Goal: Transaction & Acquisition: Purchase product/service

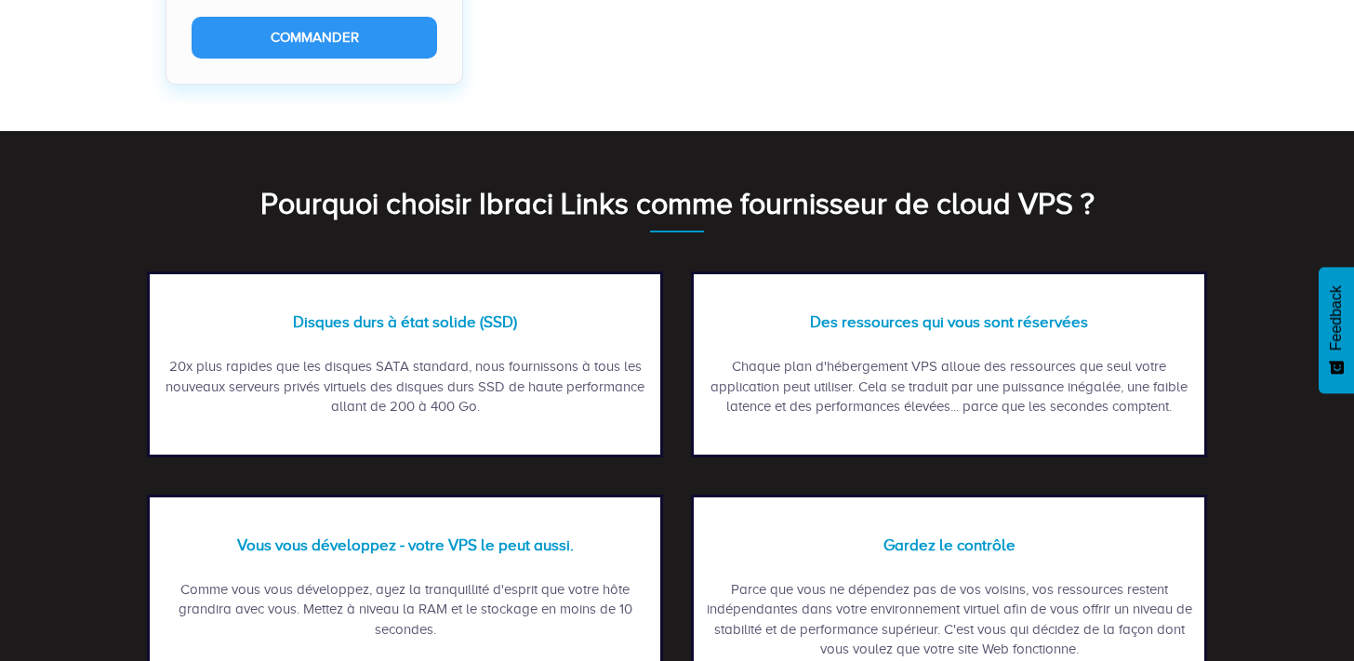
scroll to position [2481, 0]
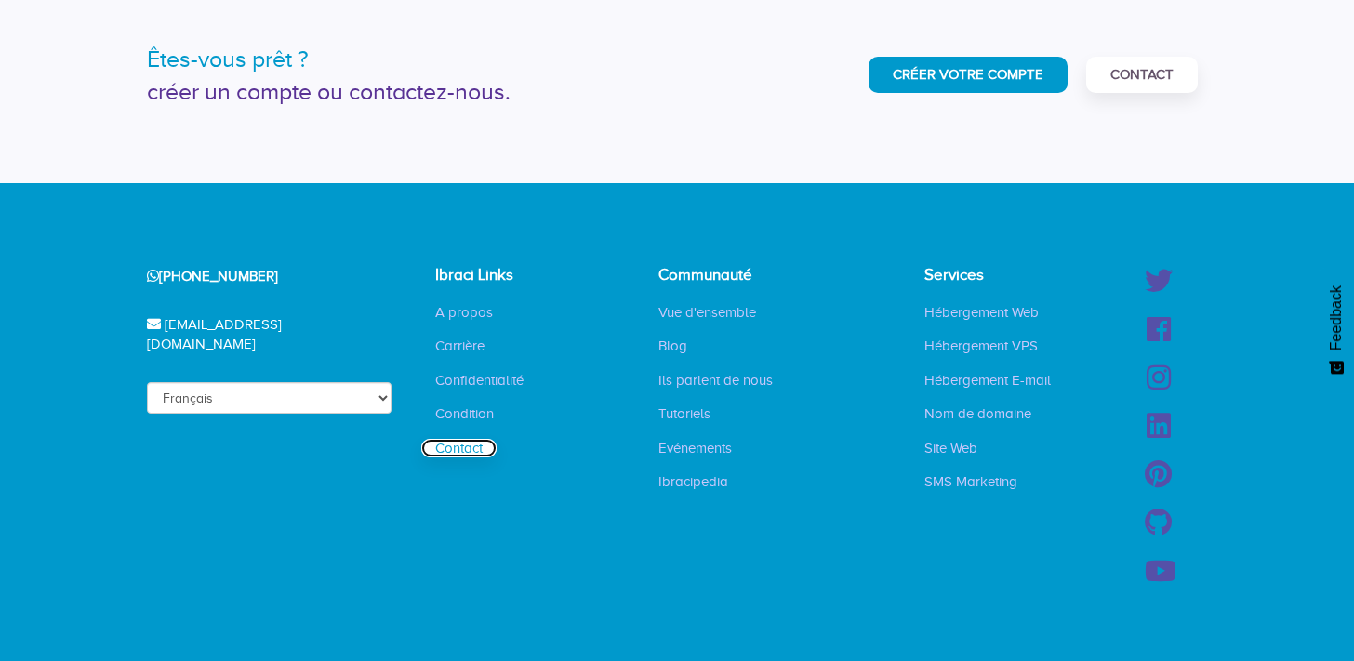
click at [464, 439] on link "Contact" at bounding box center [458, 448] width 75 height 19
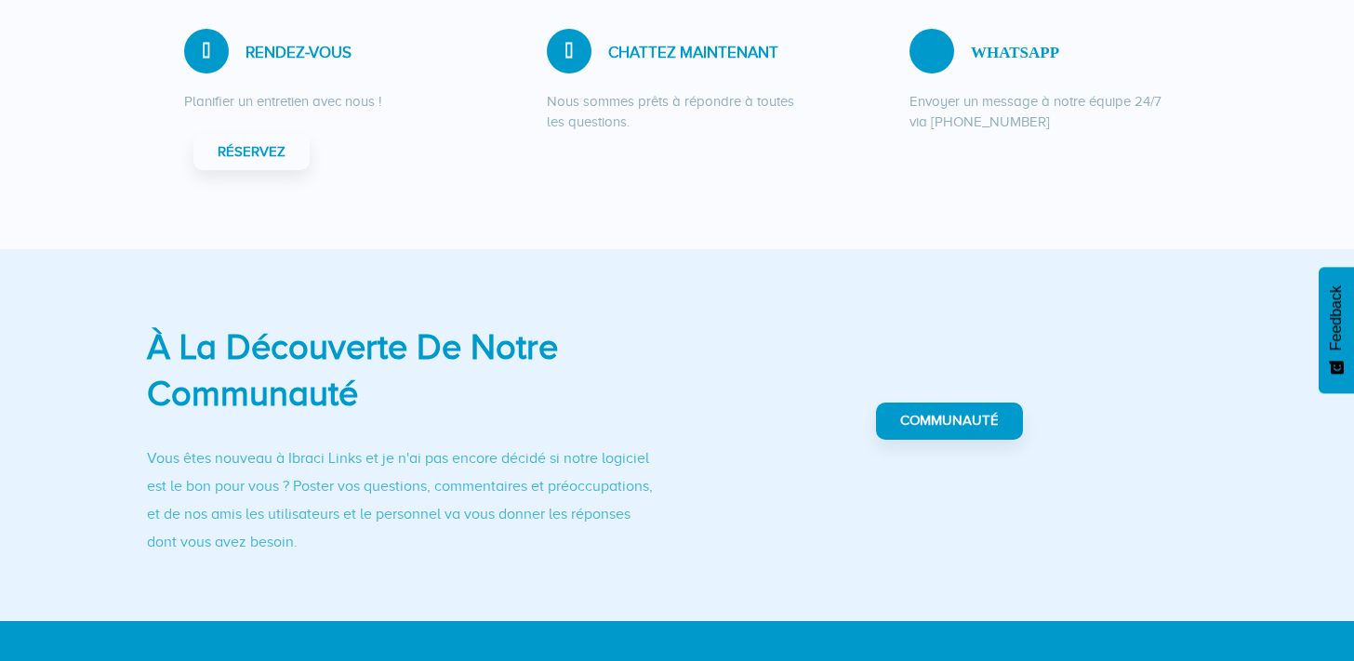
scroll to position [835, 0]
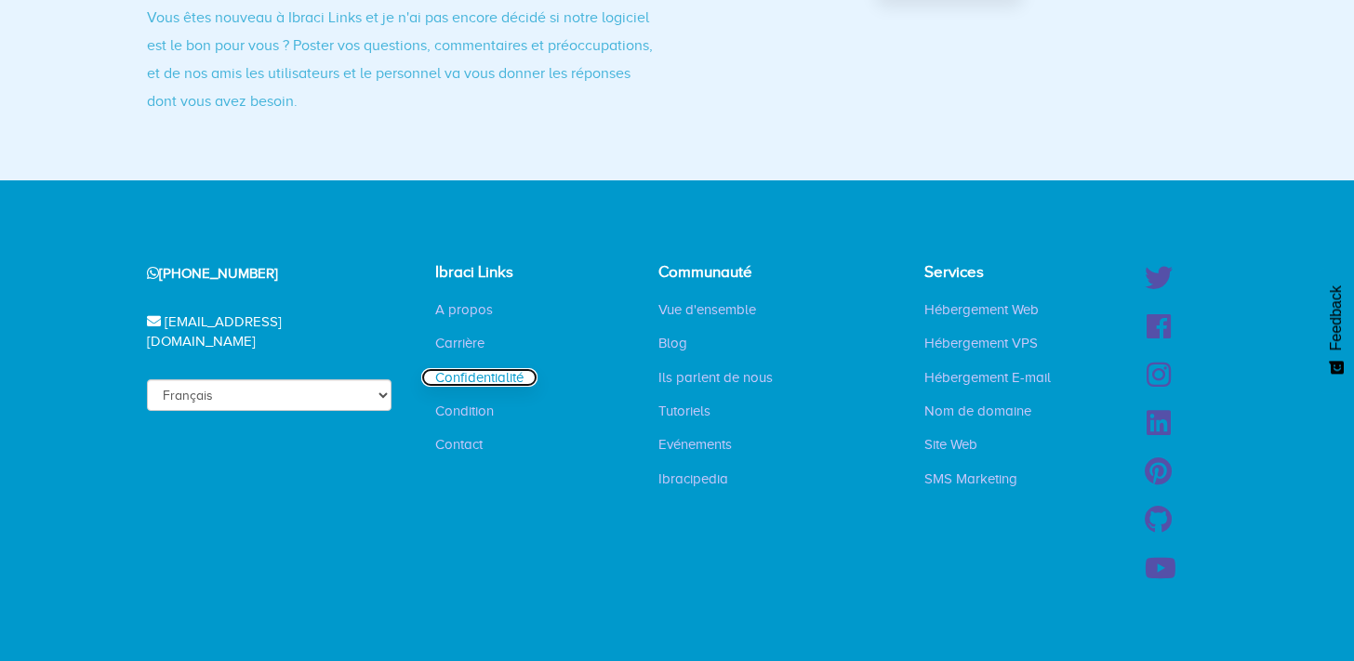
click at [484, 377] on link "Confidentialité" at bounding box center [479, 377] width 116 height 19
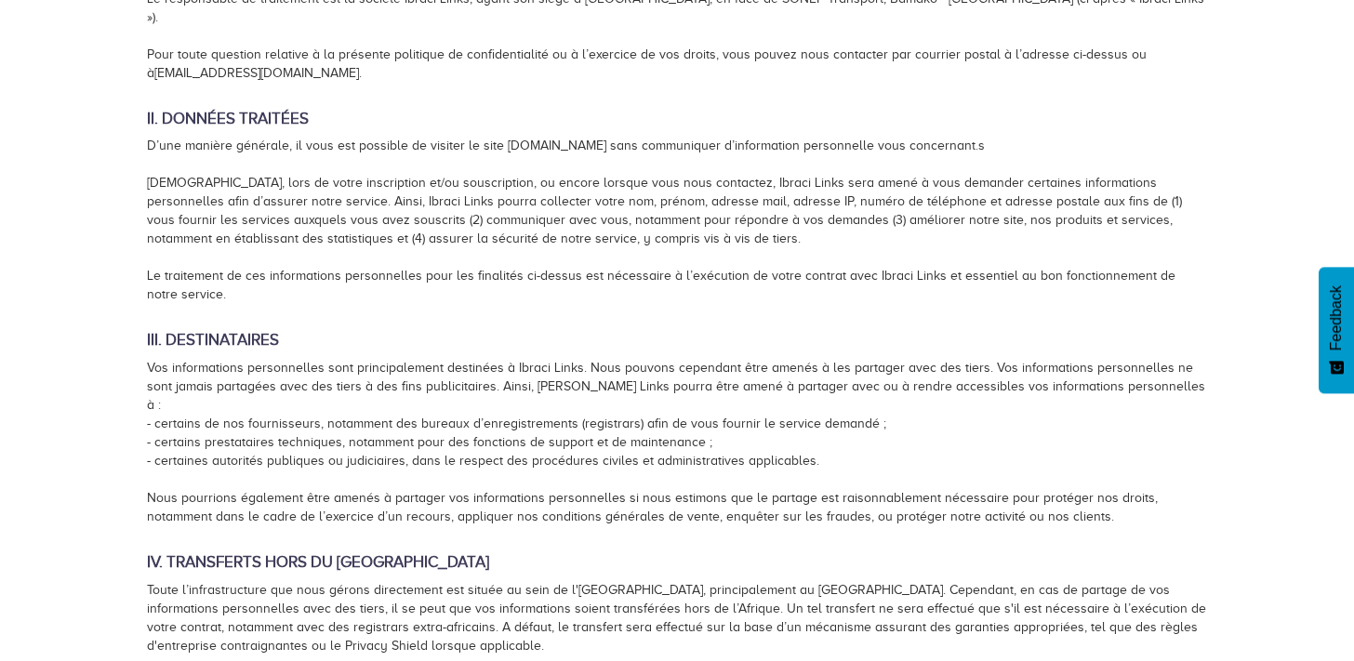
scroll to position [1648, 0]
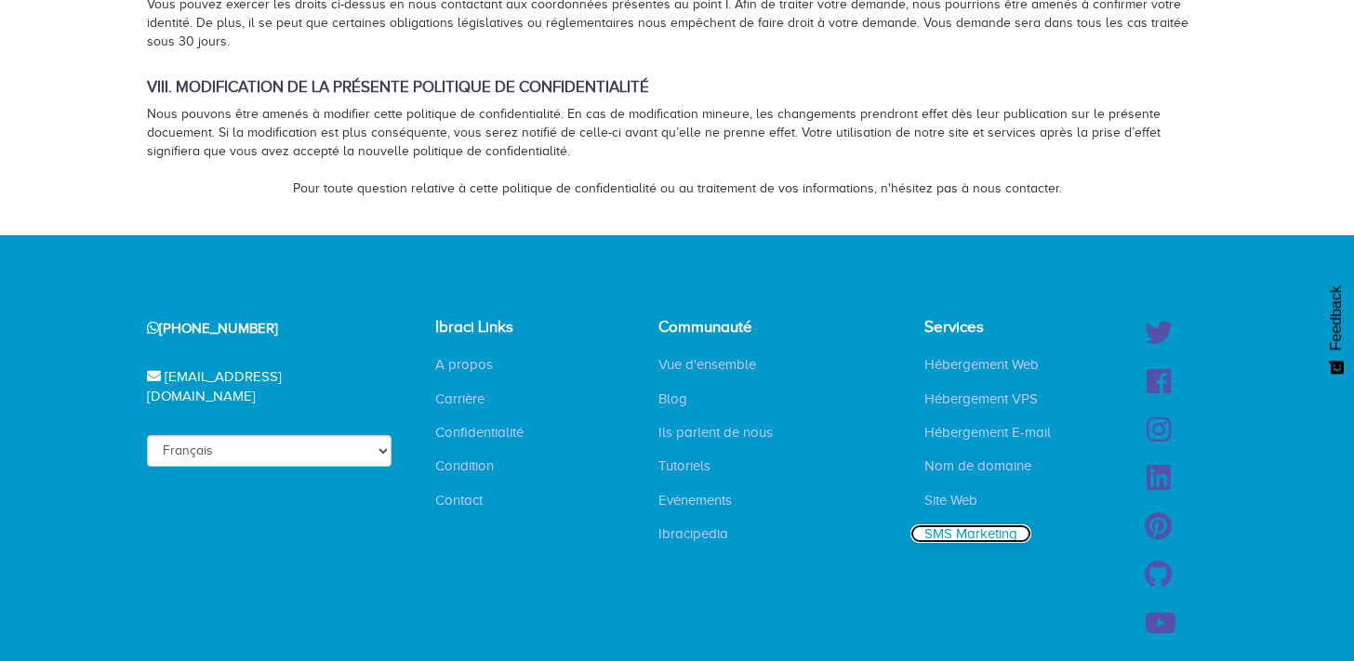
click at [964, 525] on link "SMS Marketing" at bounding box center [971, 534] width 121 height 19
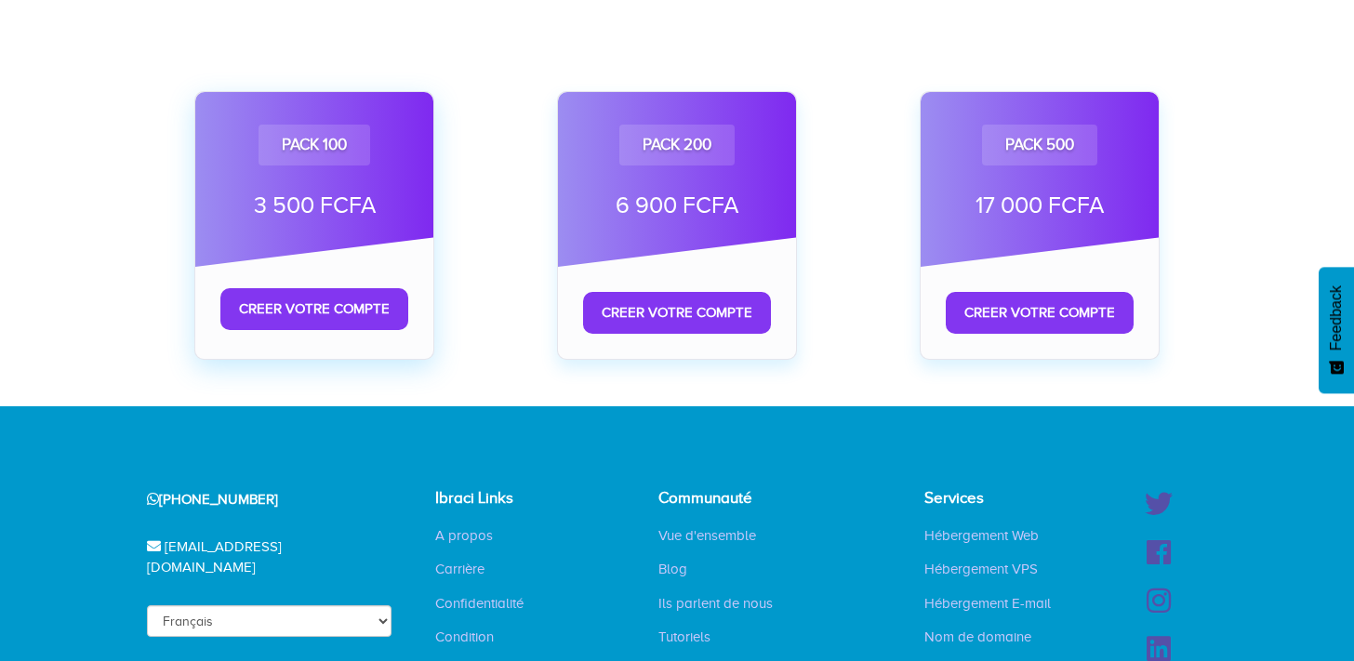
scroll to position [1088, 0]
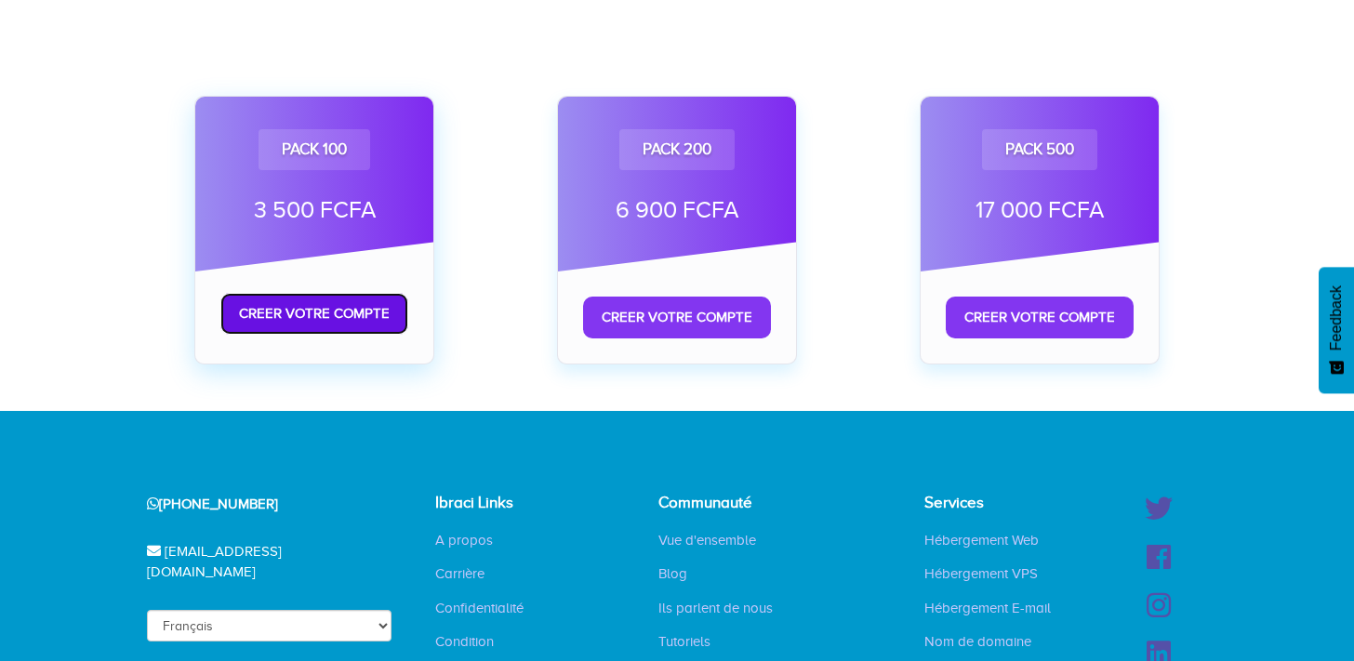
click at [321, 315] on link "Creer votre compte" at bounding box center [314, 314] width 188 height 42
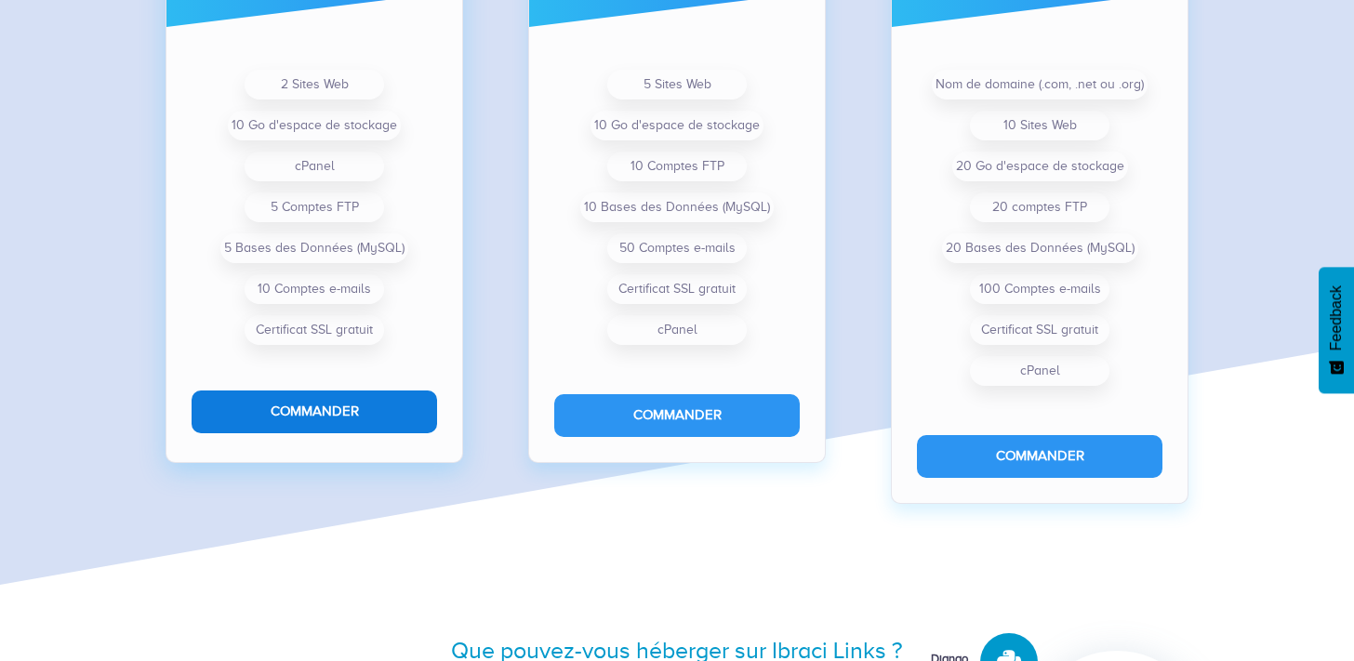
click at [365, 416] on button "Commander" at bounding box center [315, 412] width 246 height 42
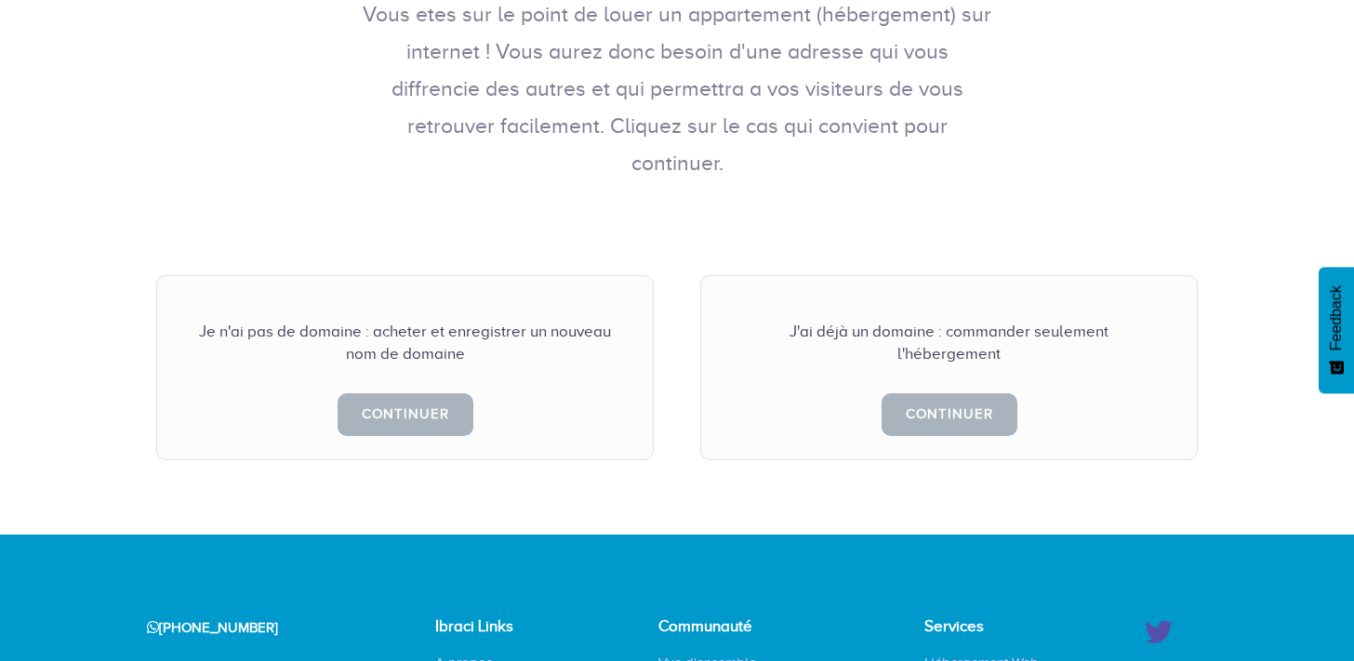
scroll to position [372, 0]
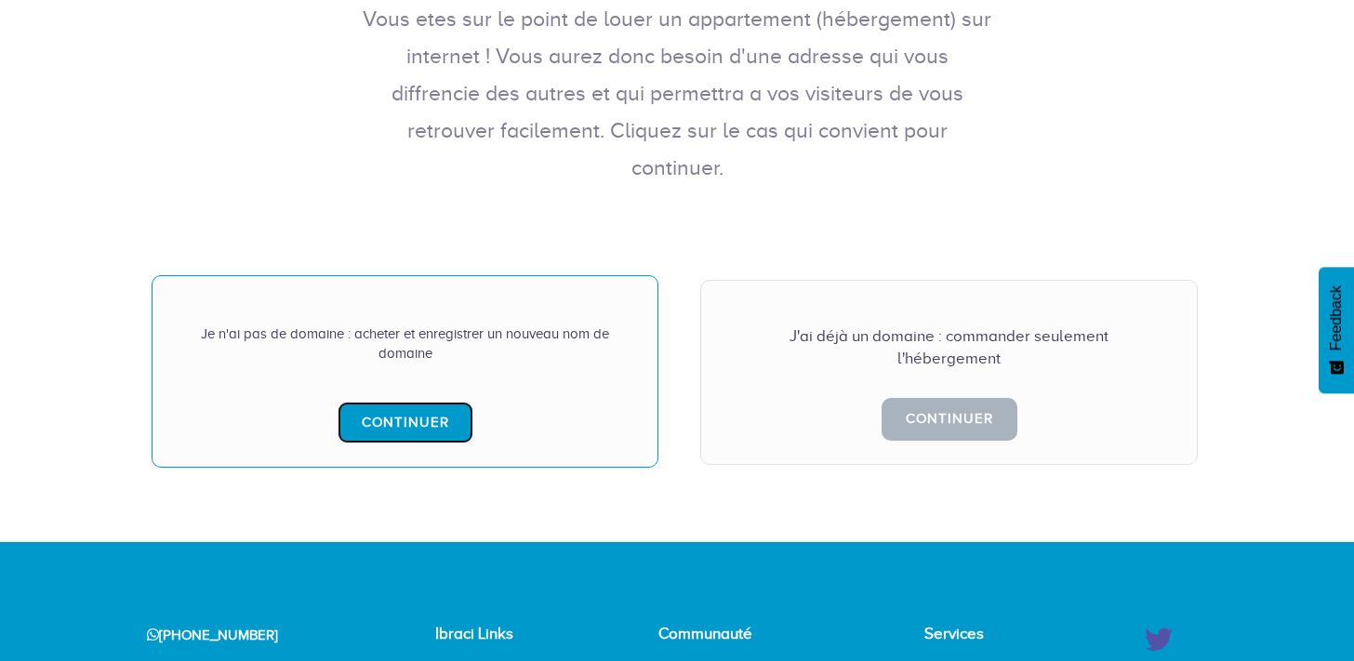
click at [409, 402] on link "Continuer" at bounding box center [406, 423] width 136 height 42
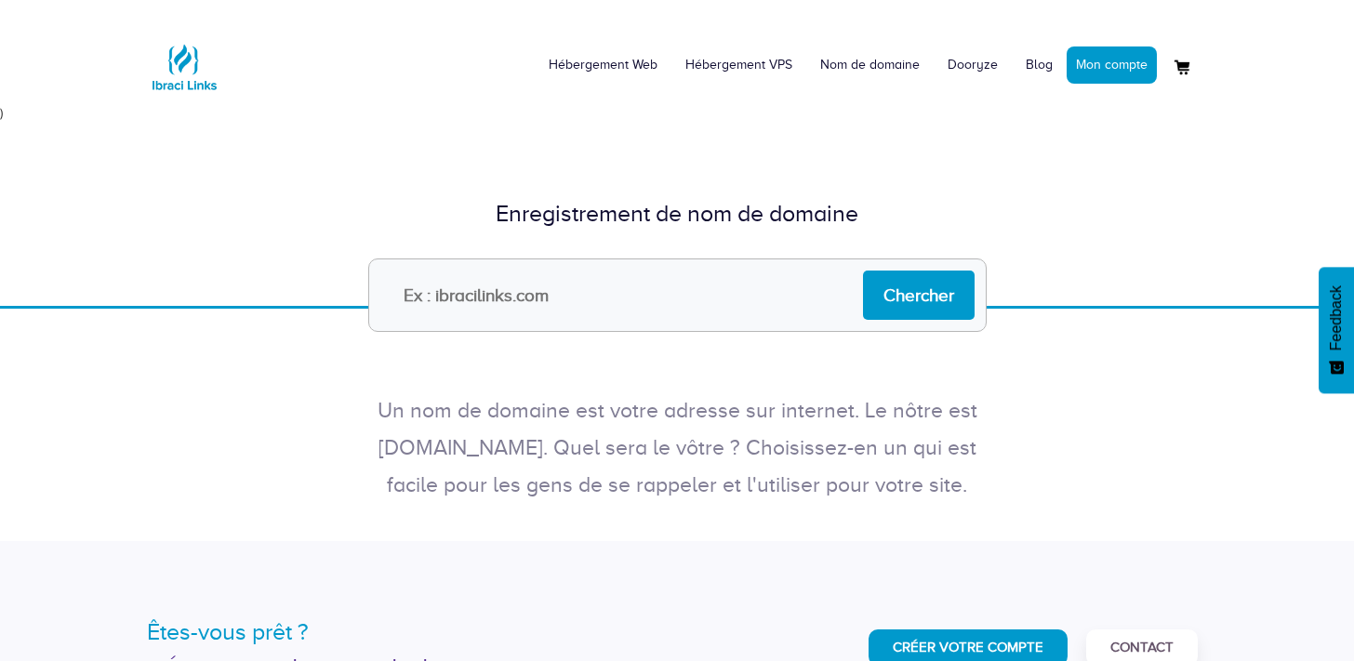
click at [552, 300] on input "text" at bounding box center [677, 295] width 619 height 73
click at [490, 296] on input "sandrin.com" at bounding box center [677, 295] width 619 height 73
type input "sandrin.bj"
click at [882, 298] on input "Chercher" at bounding box center [919, 295] width 112 height 49
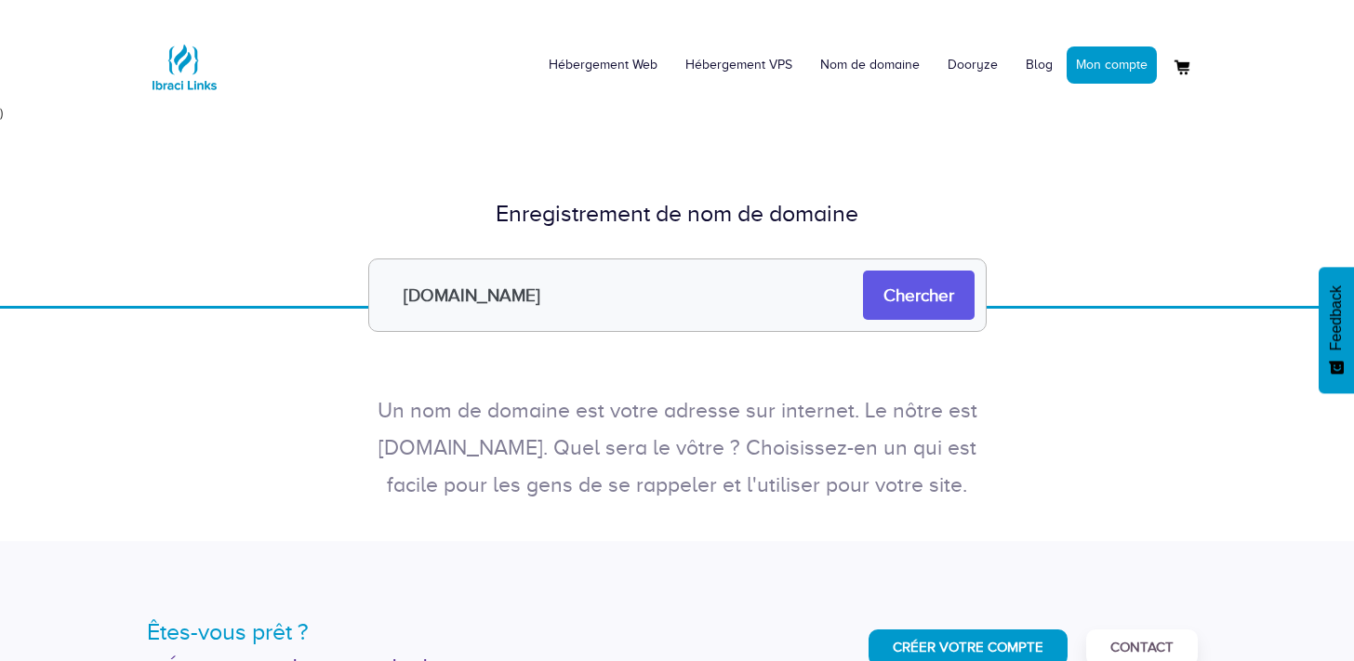
scroll to position [160, 0]
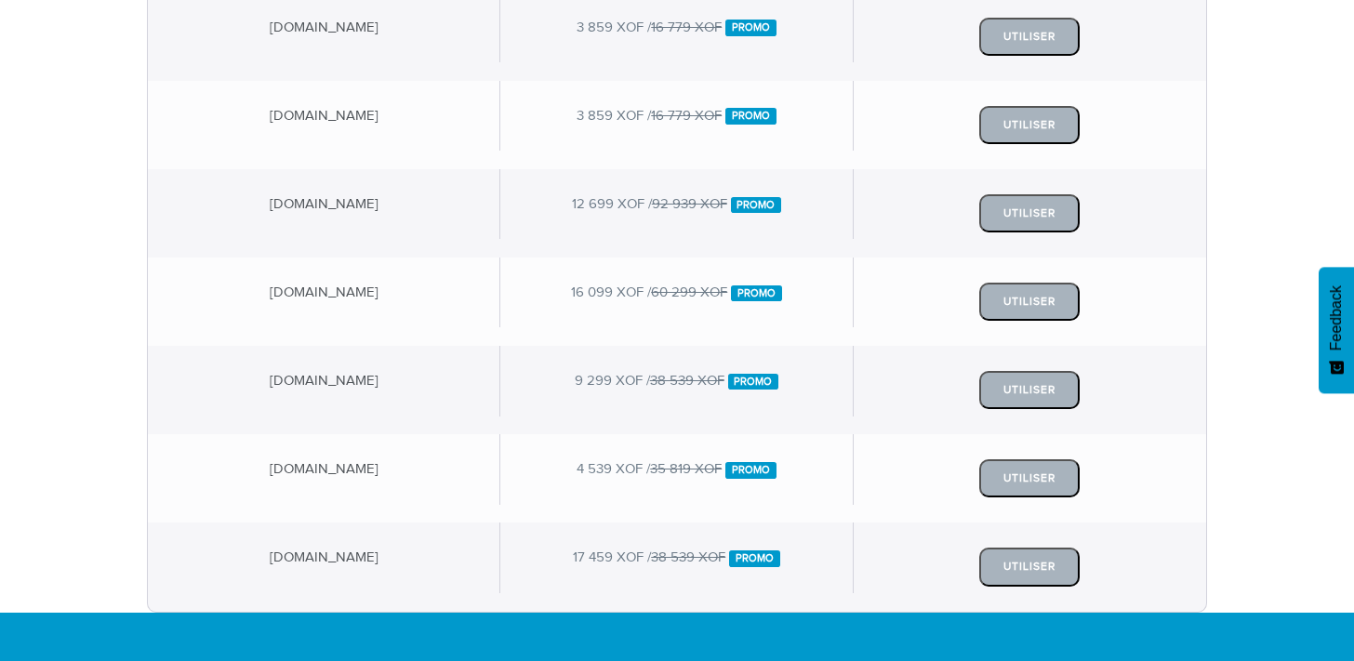
scroll to position [688, 0]
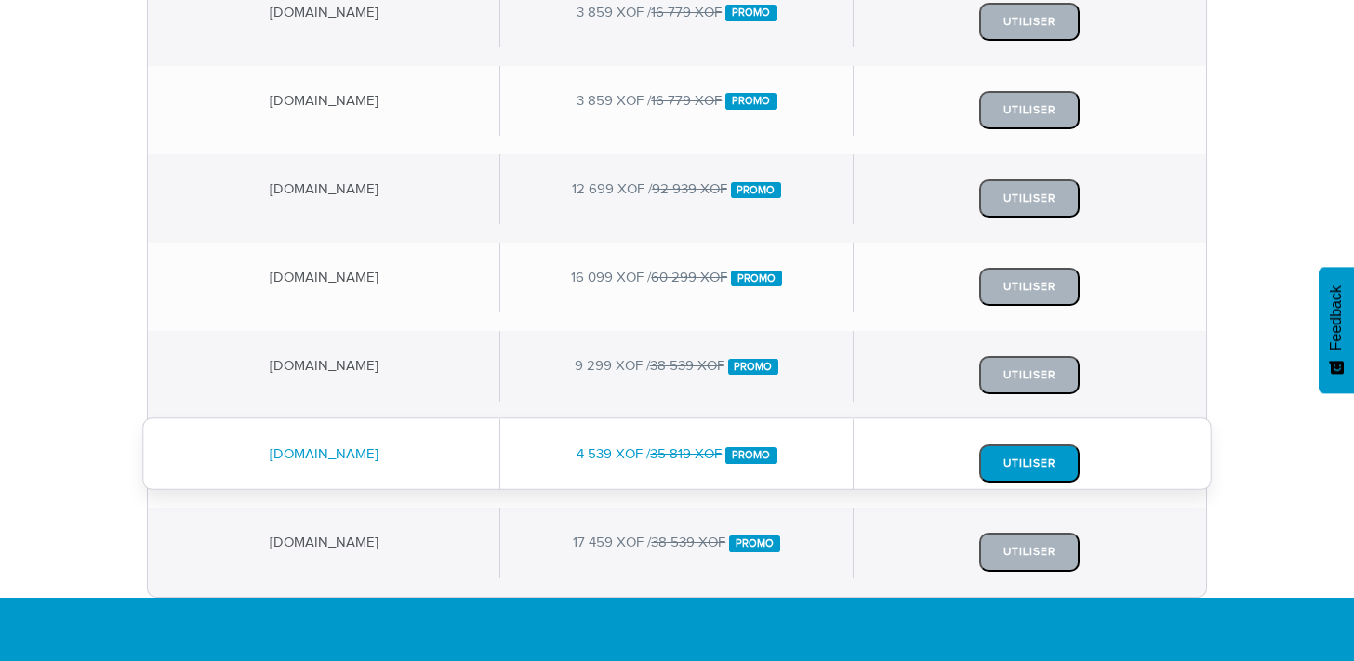
click at [1017, 460] on button "Utiliser" at bounding box center [1030, 464] width 100 height 38
